Goal: Transaction & Acquisition: Purchase product/service

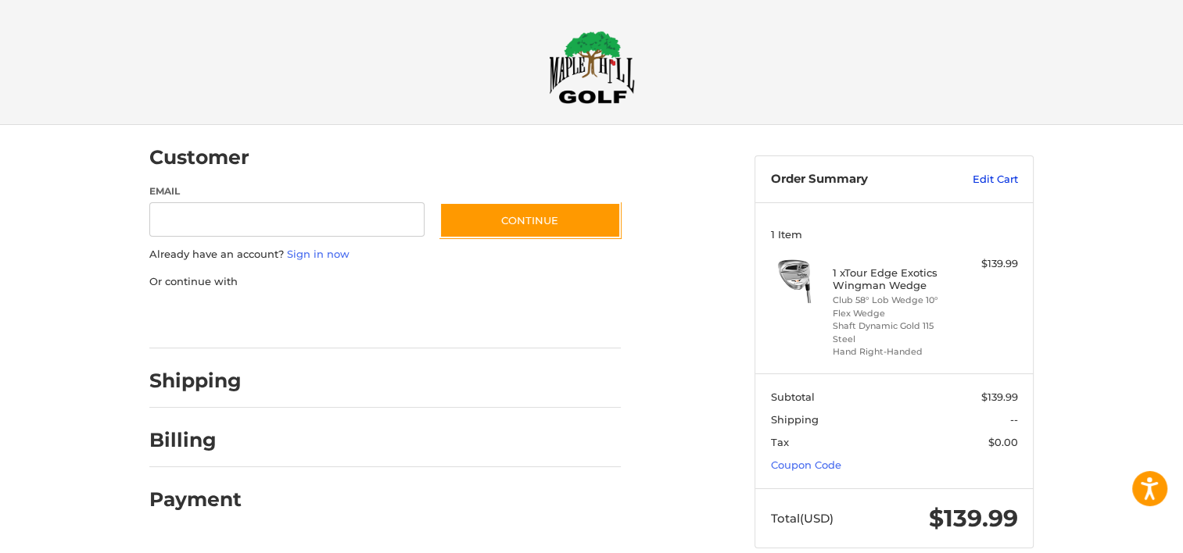
click at [990, 177] on link "Edit Cart" at bounding box center [978, 180] width 79 height 16
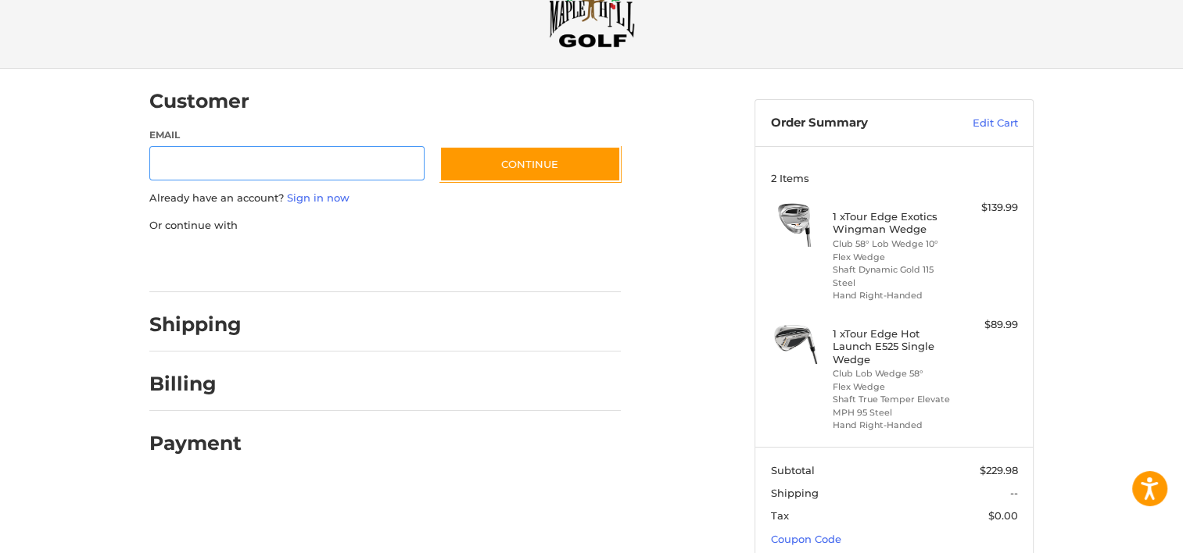
scroll to position [155, 0]
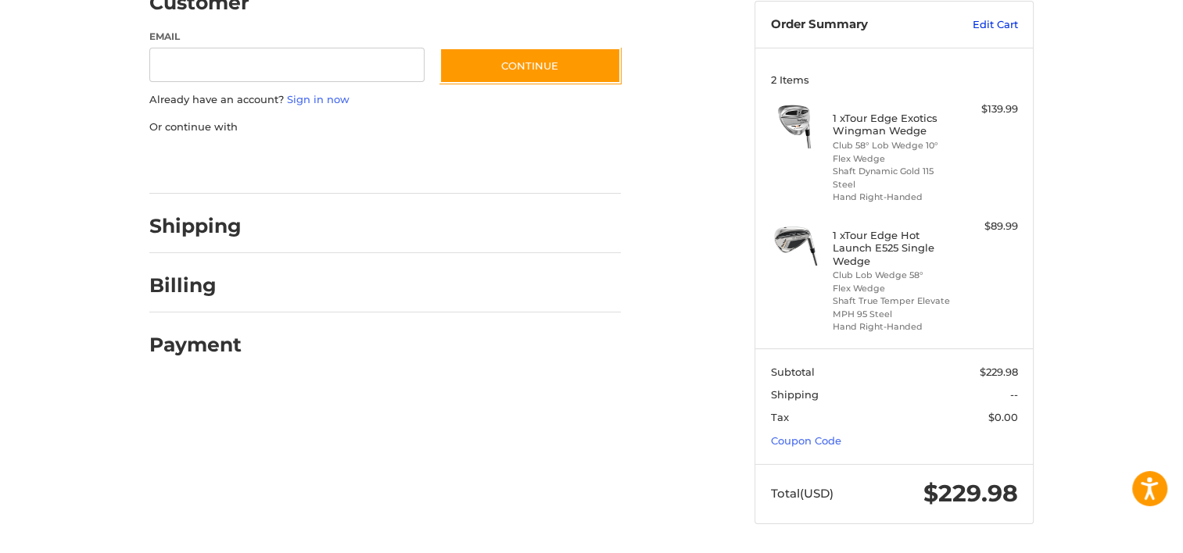
click at [1007, 27] on link "Edit Cart" at bounding box center [978, 25] width 79 height 16
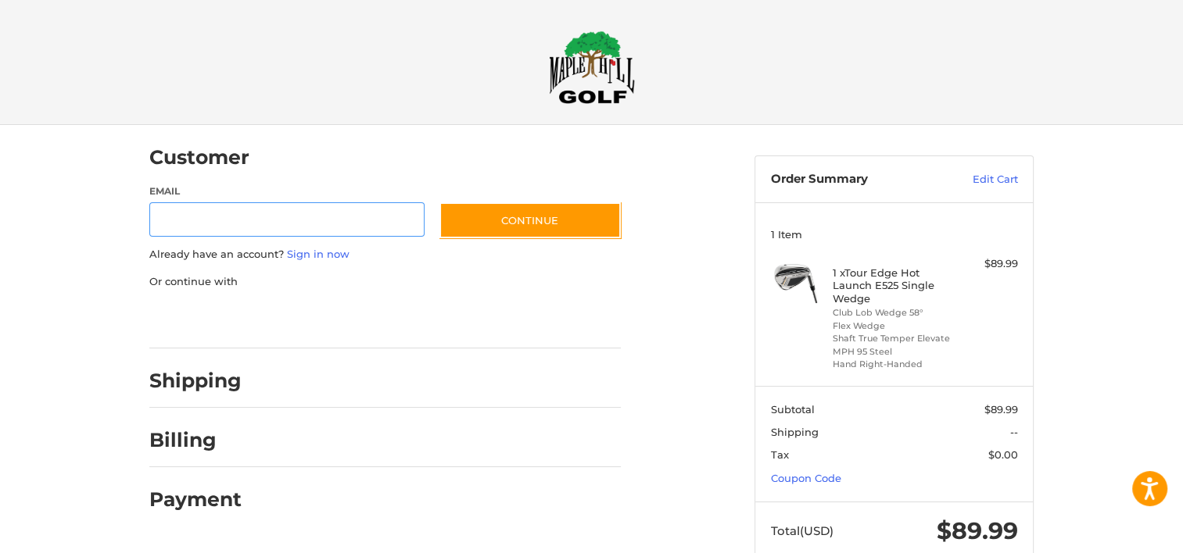
scroll to position [14, 0]
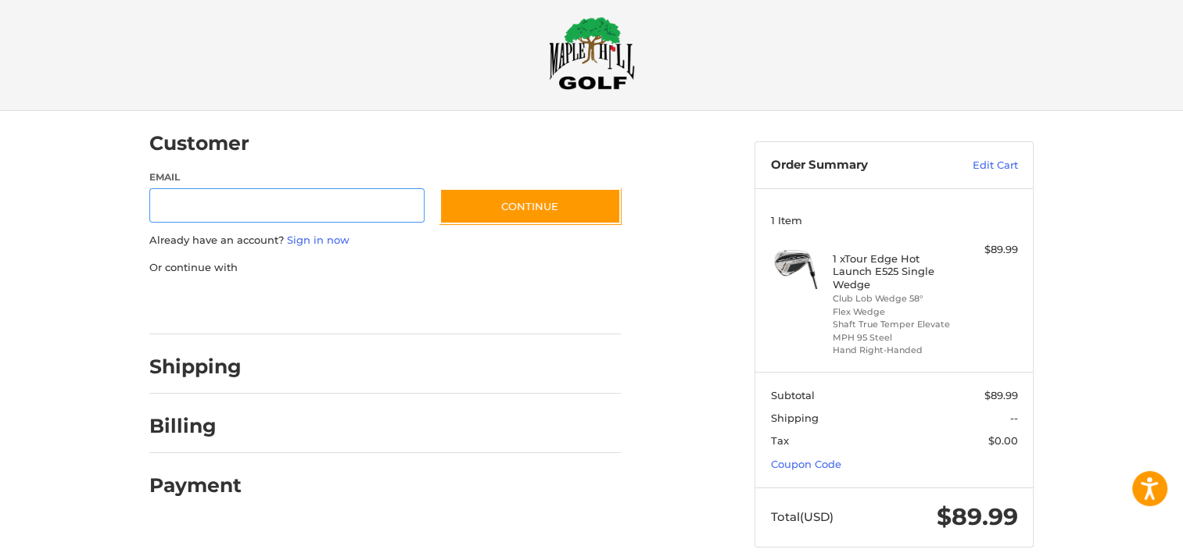
click at [235, 206] on input "Email" at bounding box center [286, 205] width 275 height 35
type input "**********"
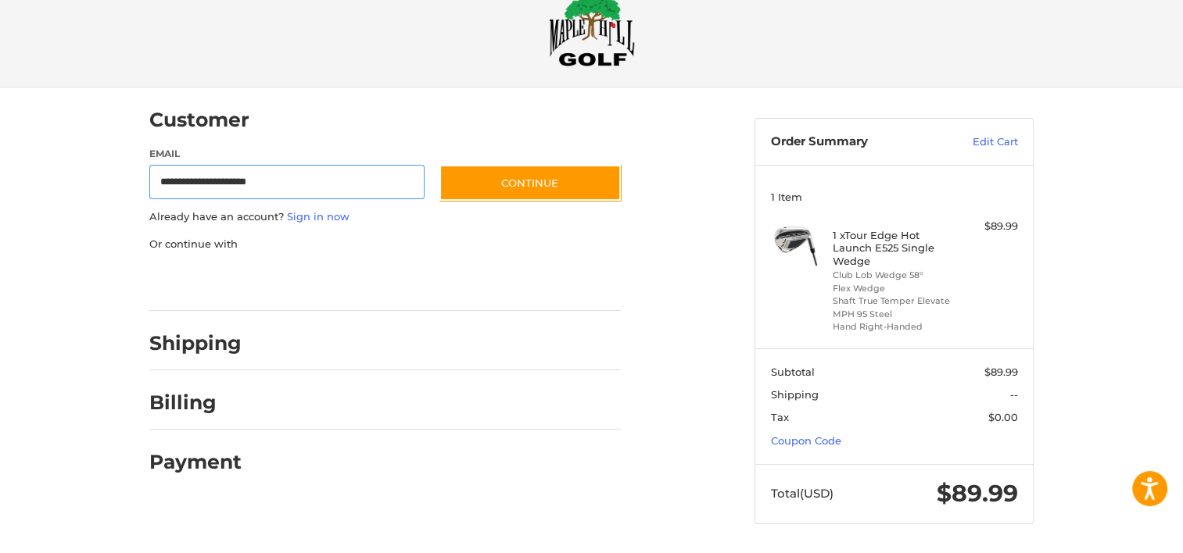
scroll to position [0, 0]
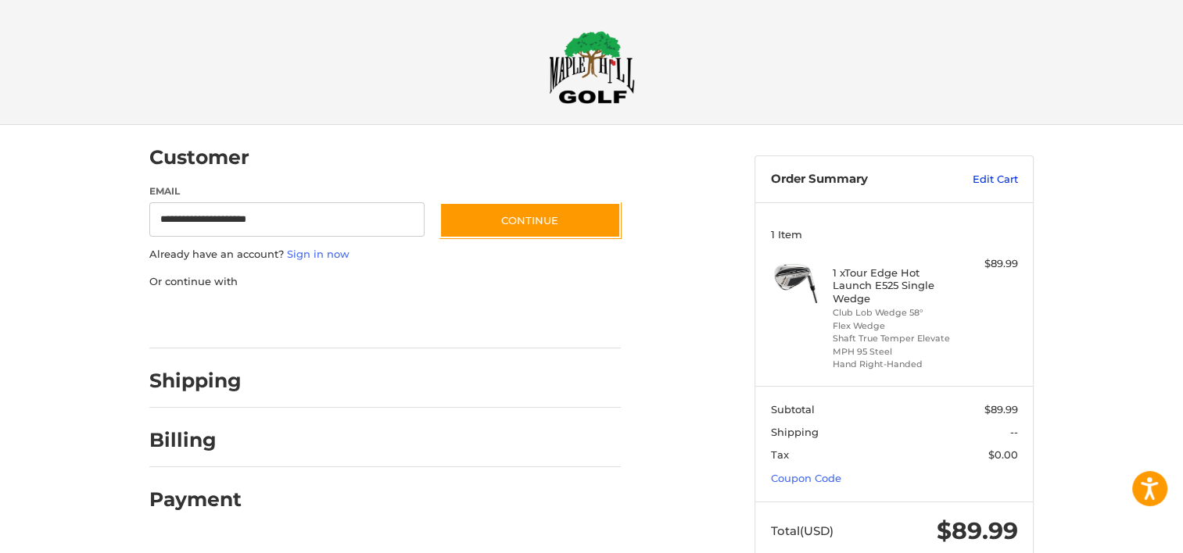
click at [986, 177] on link "Edit Cart" at bounding box center [978, 180] width 79 height 16
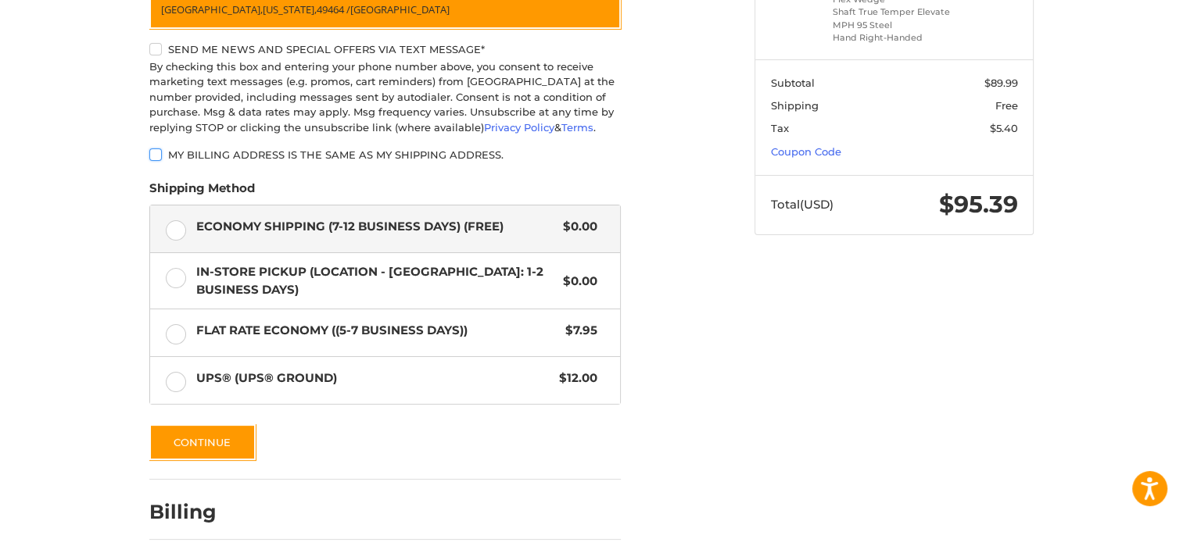
scroll to position [231, 0]
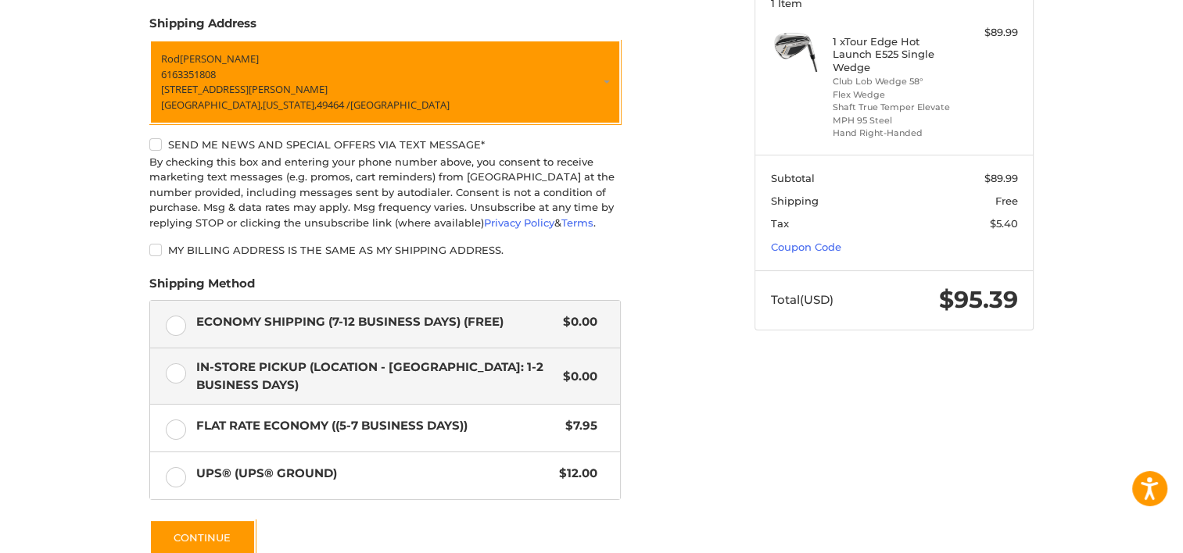
click at [172, 375] on label "In-Store Pickup (Location - Grandville: 1-2 BUSINESS DAYS) $0.00" at bounding box center [385, 377] width 470 height 56
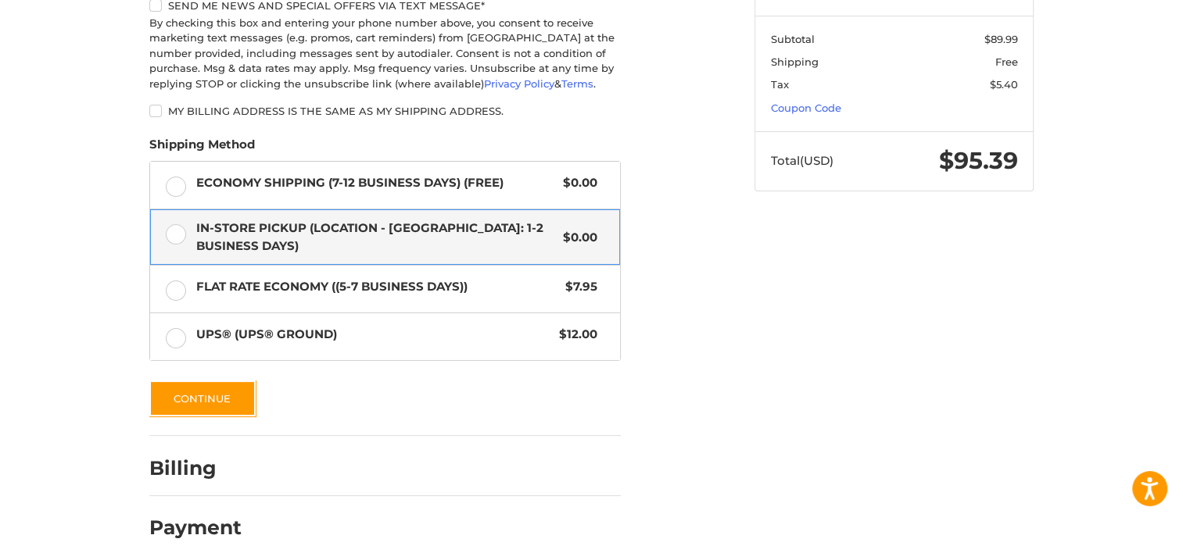
scroll to position [388, 0]
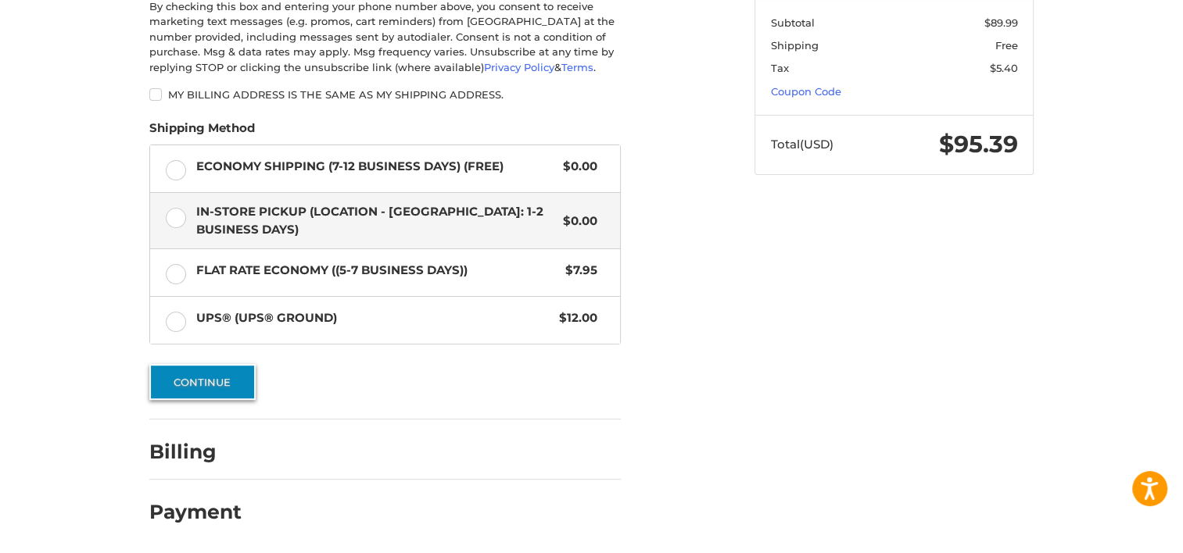
click at [203, 378] on button "Continue" at bounding box center [202, 382] width 106 height 36
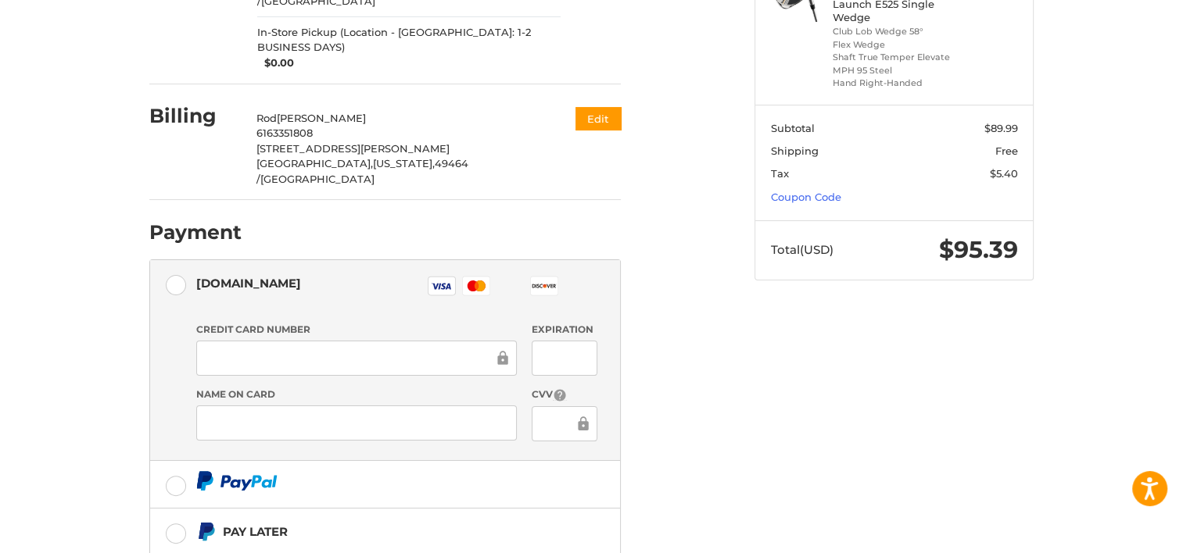
scroll to position [187, 0]
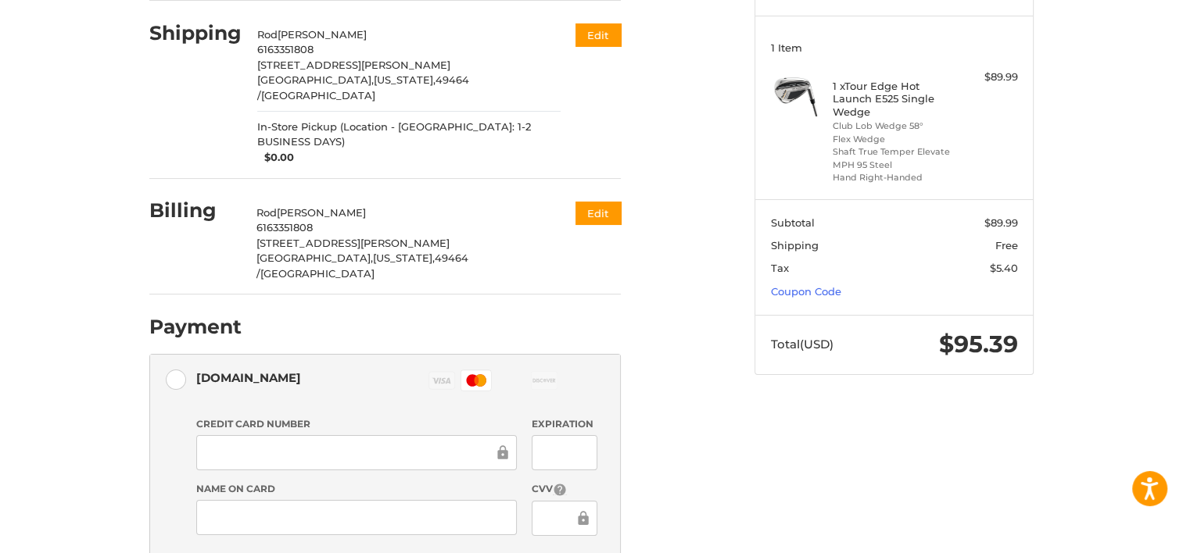
click at [443, 500] on div at bounding box center [356, 517] width 320 height 35
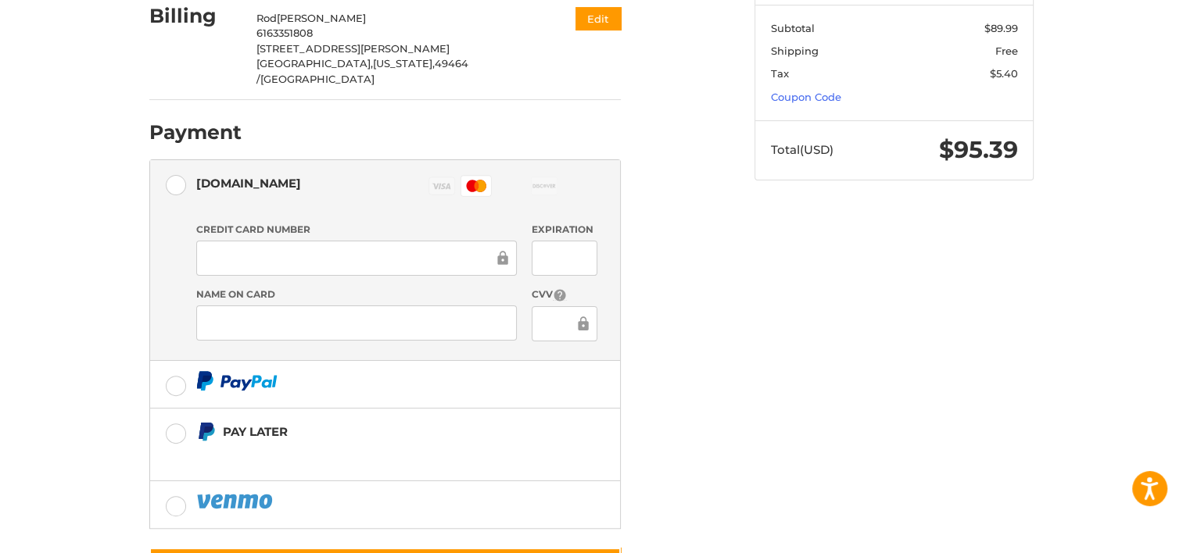
scroll to position [409, 0]
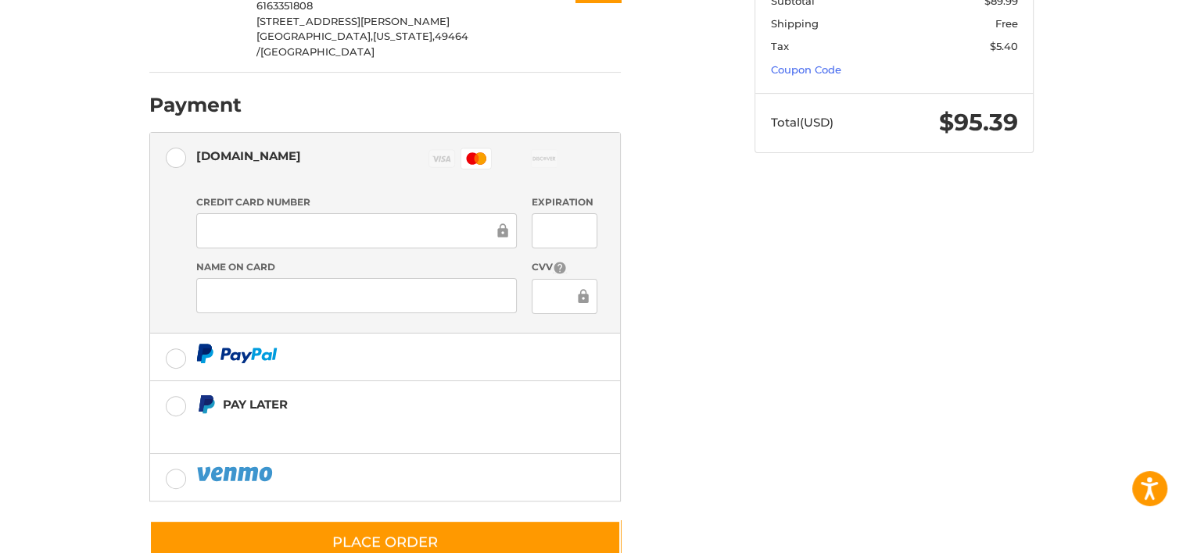
click at [937, 272] on div "Customer rmannes66@gmail.com Sign Out Shipping Rod Mannes 6163351808 22 S Lindy…" at bounding box center [592, 157] width 938 height 883
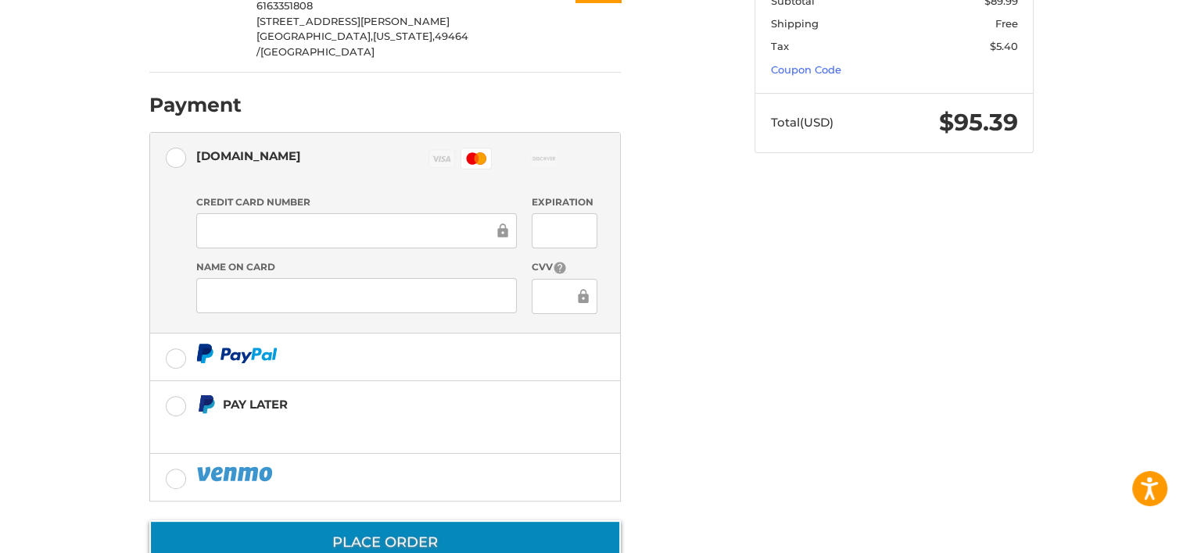
click at [403, 521] on button "Place Order" at bounding box center [384, 543] width 471 height 45
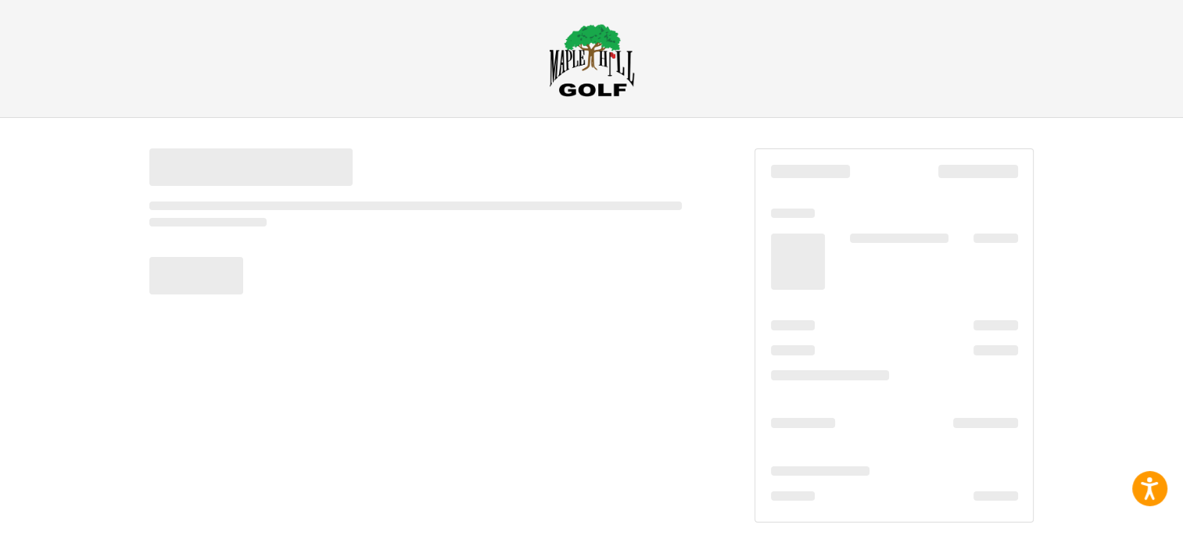
scroll to position [7, 0]
